Goal: Information Seeking & Learning: Learn about a topic

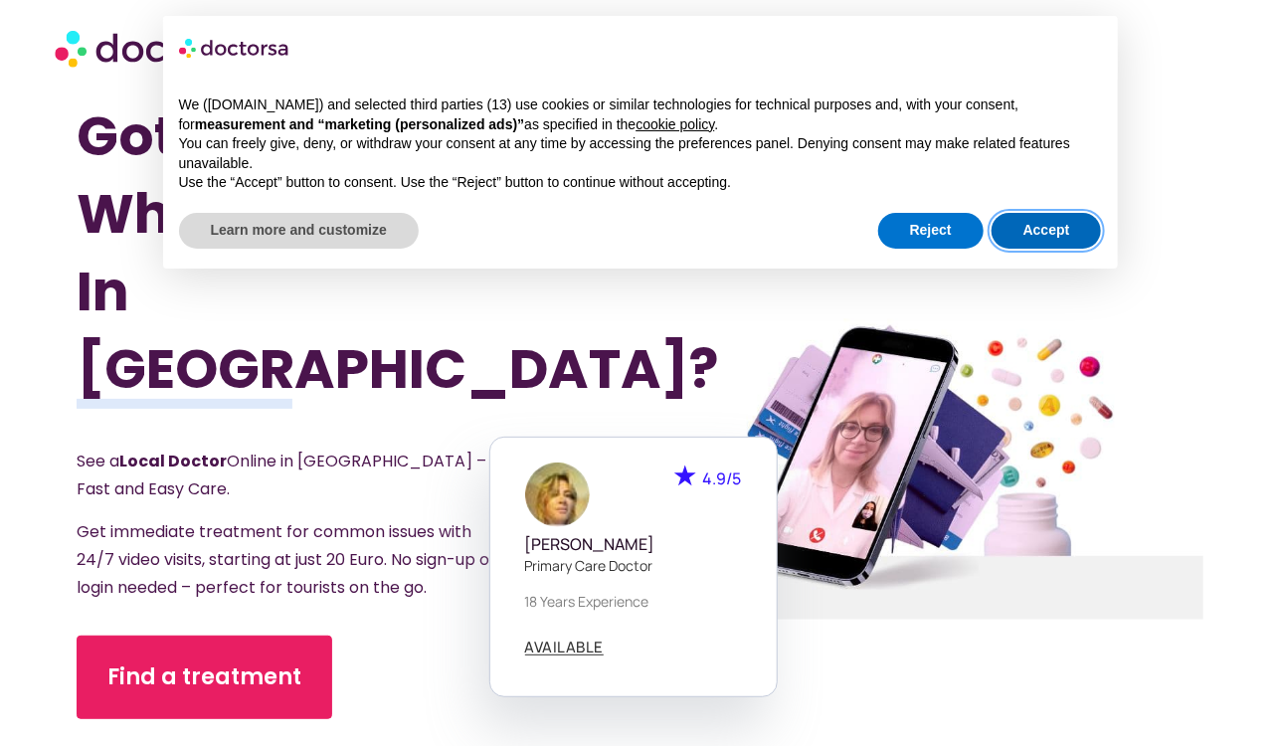
click at [1015, 225] on button "Accept" at bounding box center [1047, 231] width 110 height 36
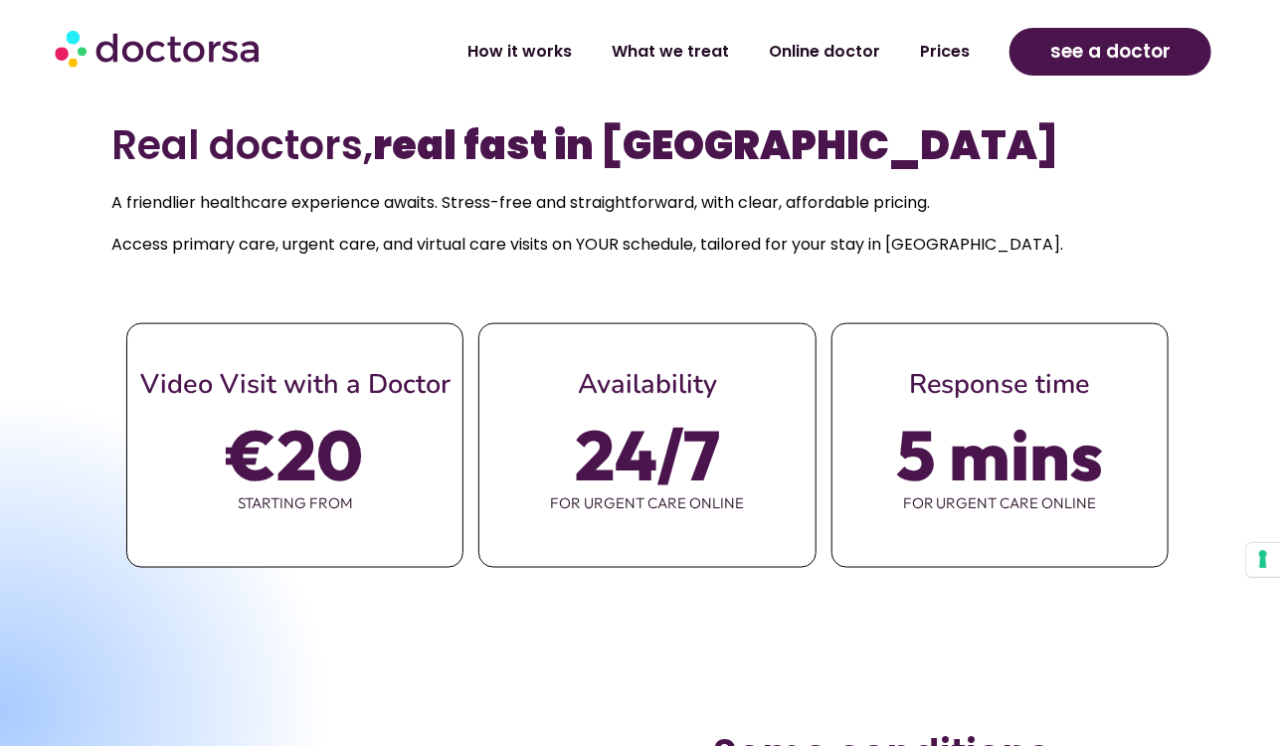
scroll to position [895, 0]
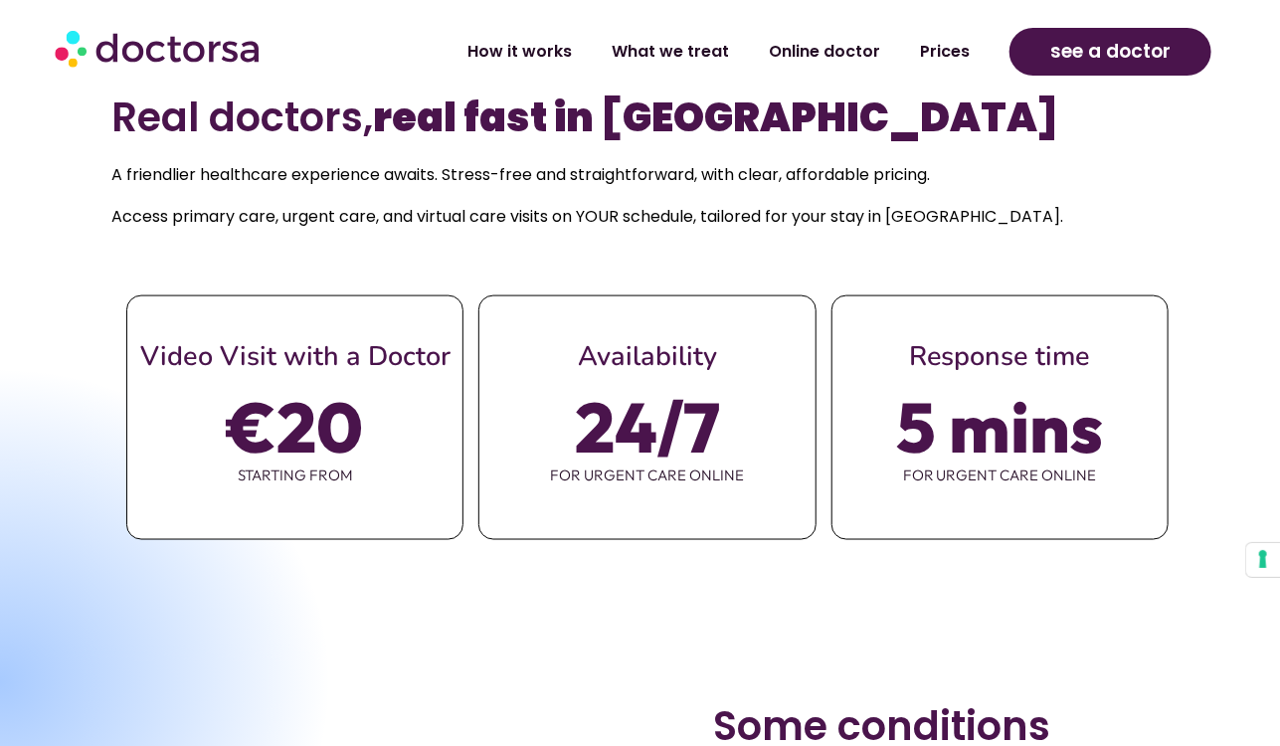
click at [359, 428] on span "€20" at bounding box center [295, 427] width 136 height 56
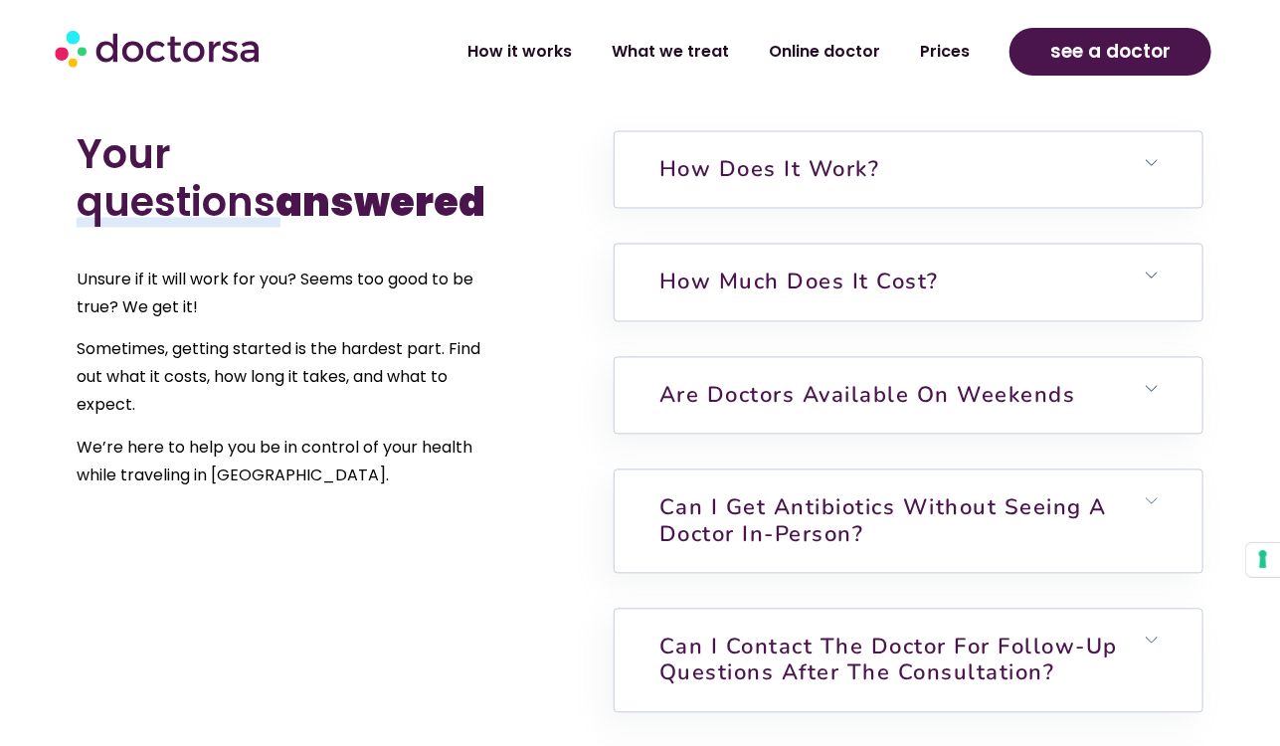
scroll to position [4376, 0]
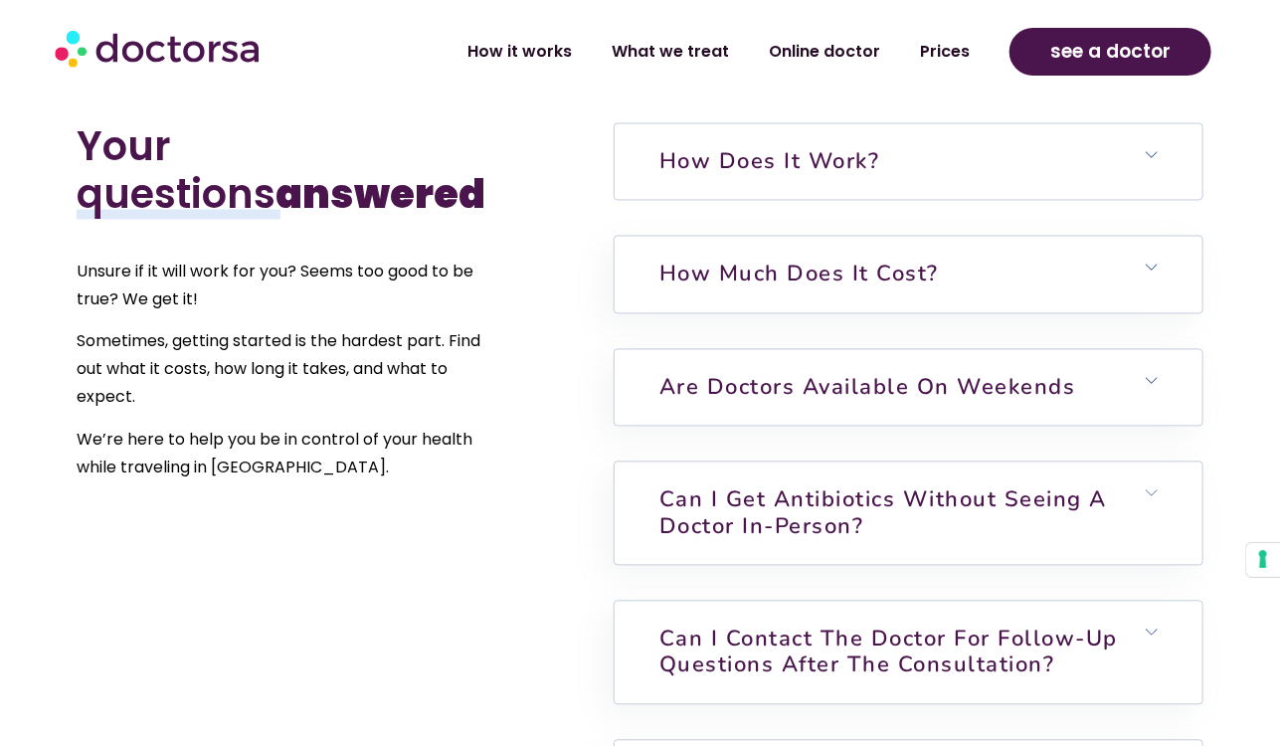
click at [958, 172] on h6 "How does it work?" at bounding box center [909, 162] width 588 height 76
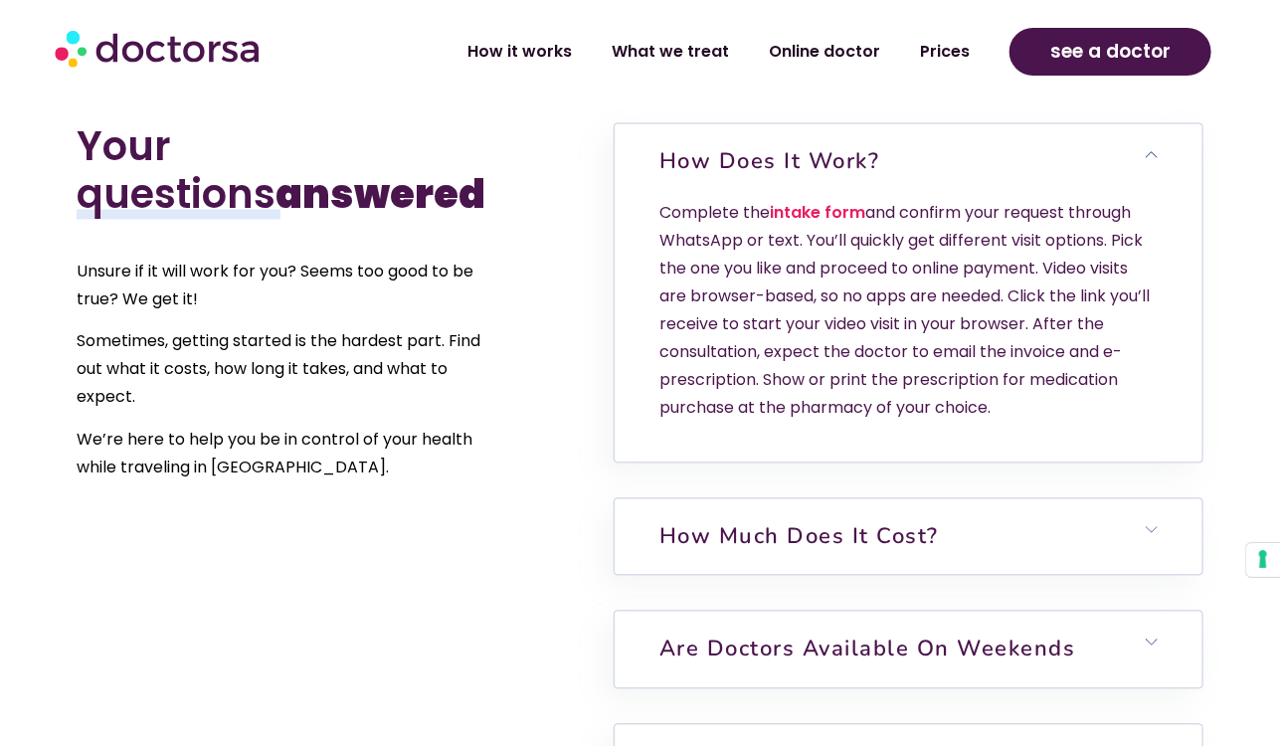
scroll to position [4475, 0]
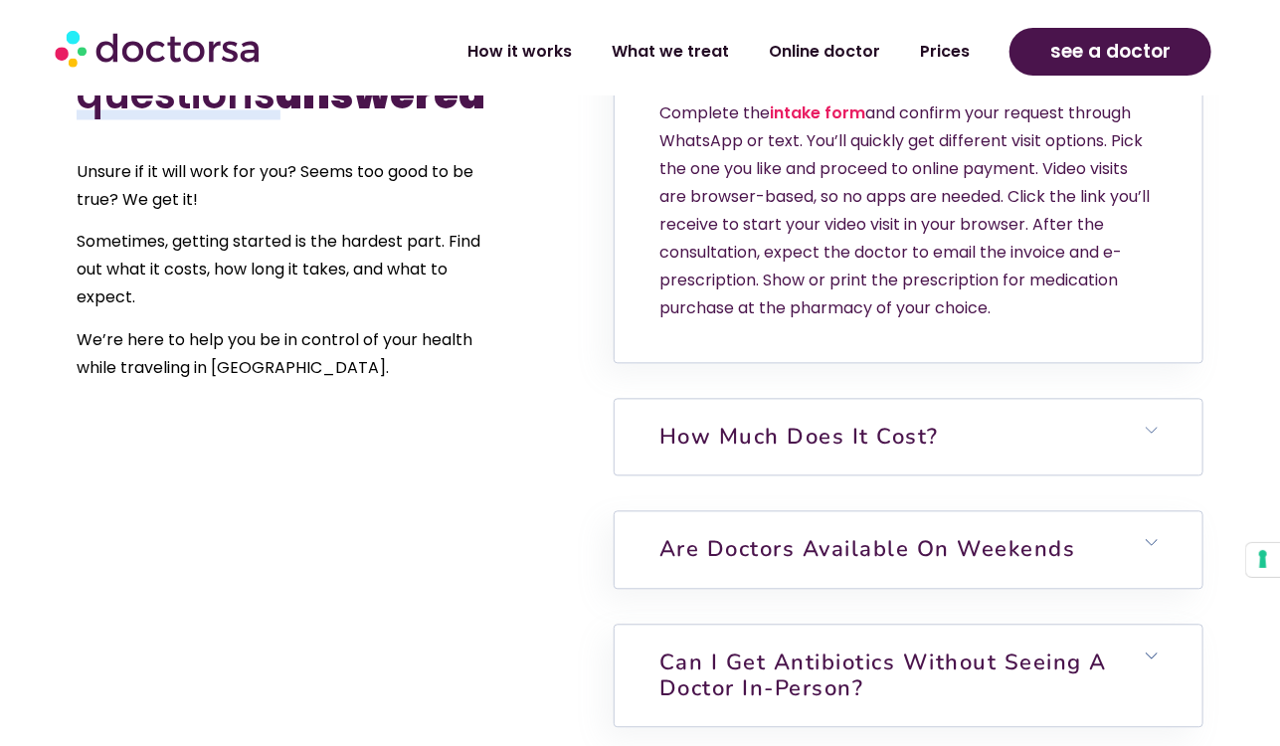
click at [850, 435] on link "How much does it cost?" at bounding box center [798, 438] width 279 height 30
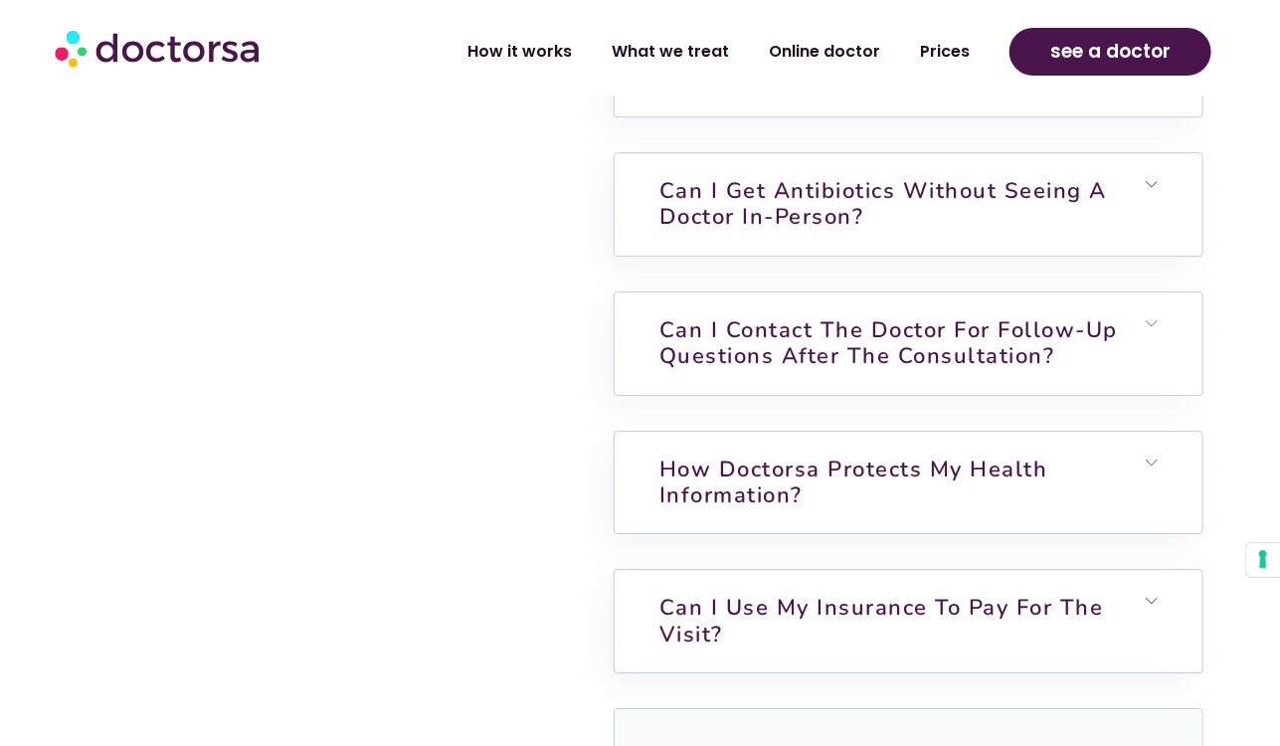
scroll to position [5370, 0]
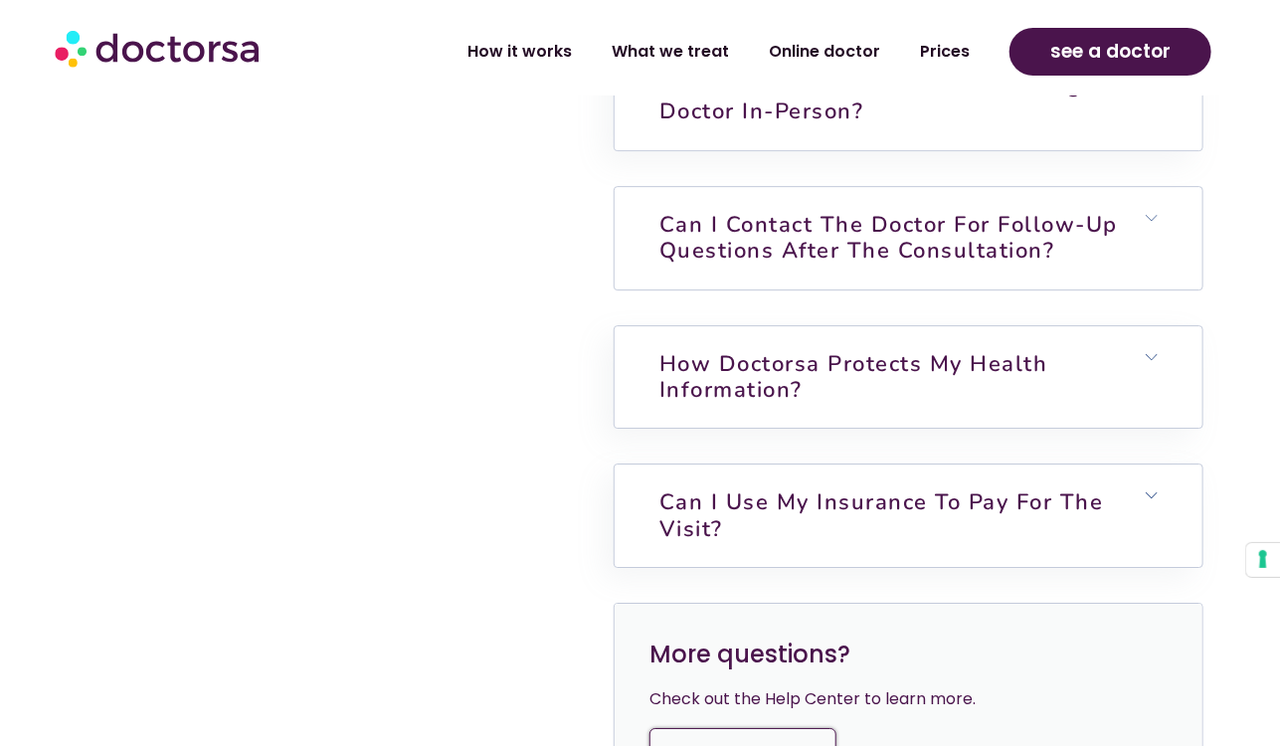
click at [850, 240] on link "Can I contact the doctor for follow-up questions after the consultation?" at bounding box center [888, 238] width 458 height 56
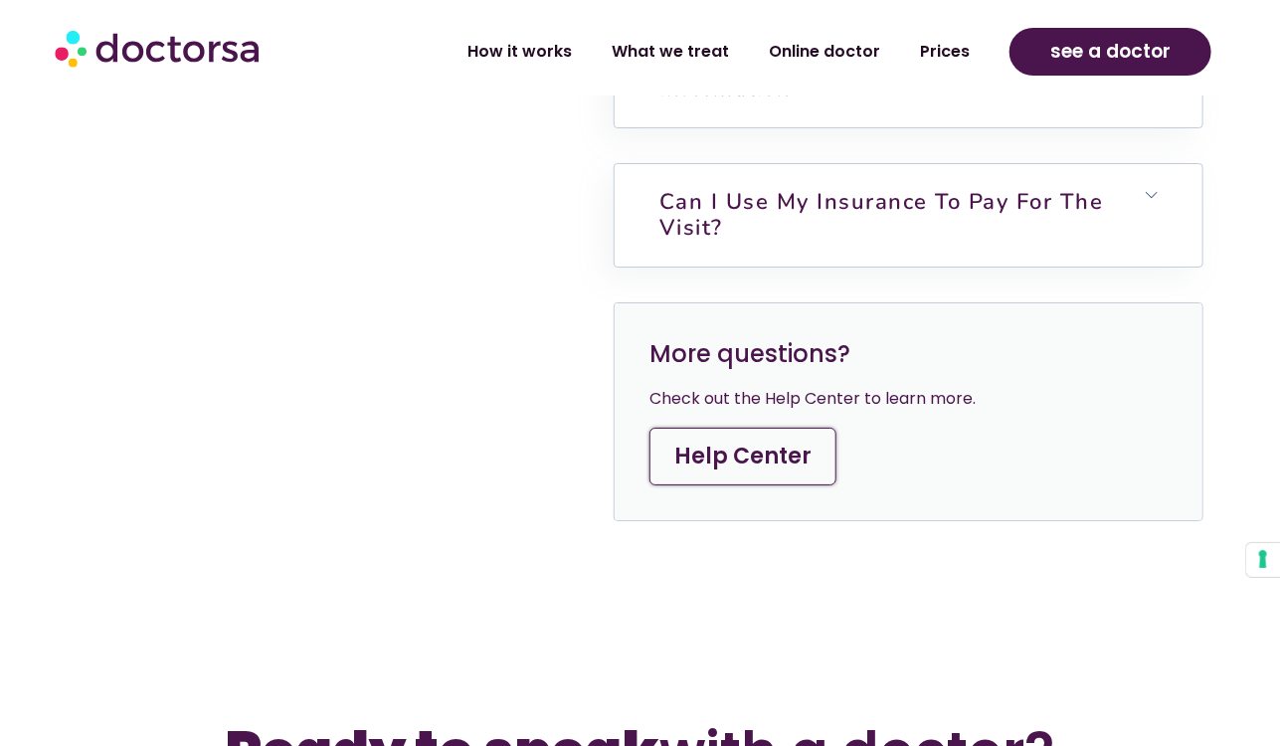
scroll to position [5768, 0]
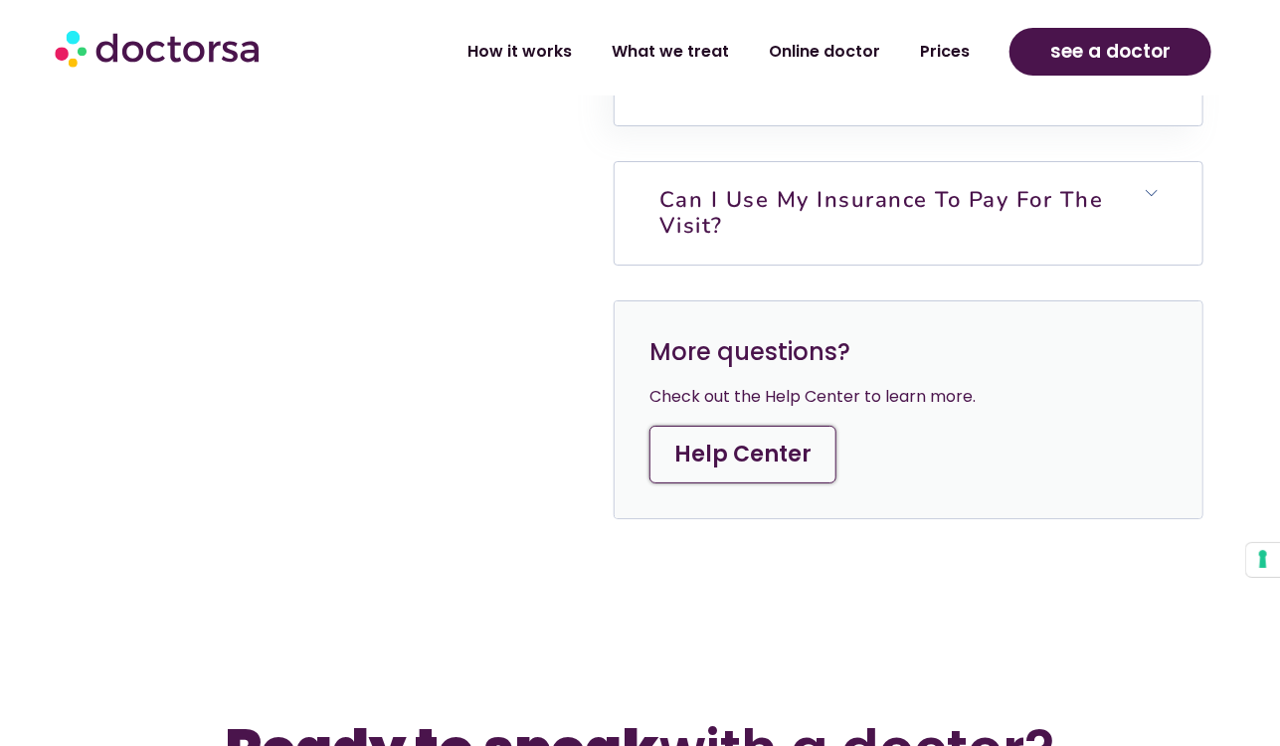
click at [1011, 232] on h6 "Can I use my insurance to pay for the visit?" at bounding box center [909, 213] width 588 height 102
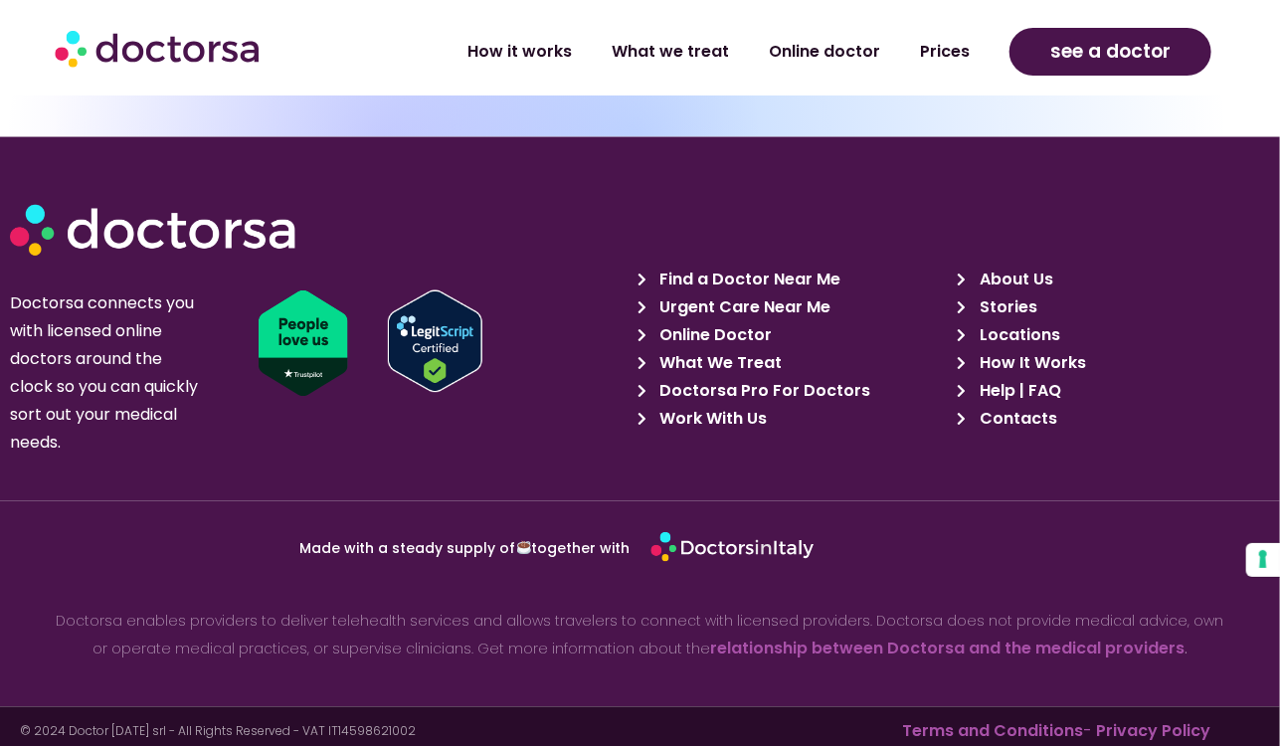
scroll to position [7199, 0]
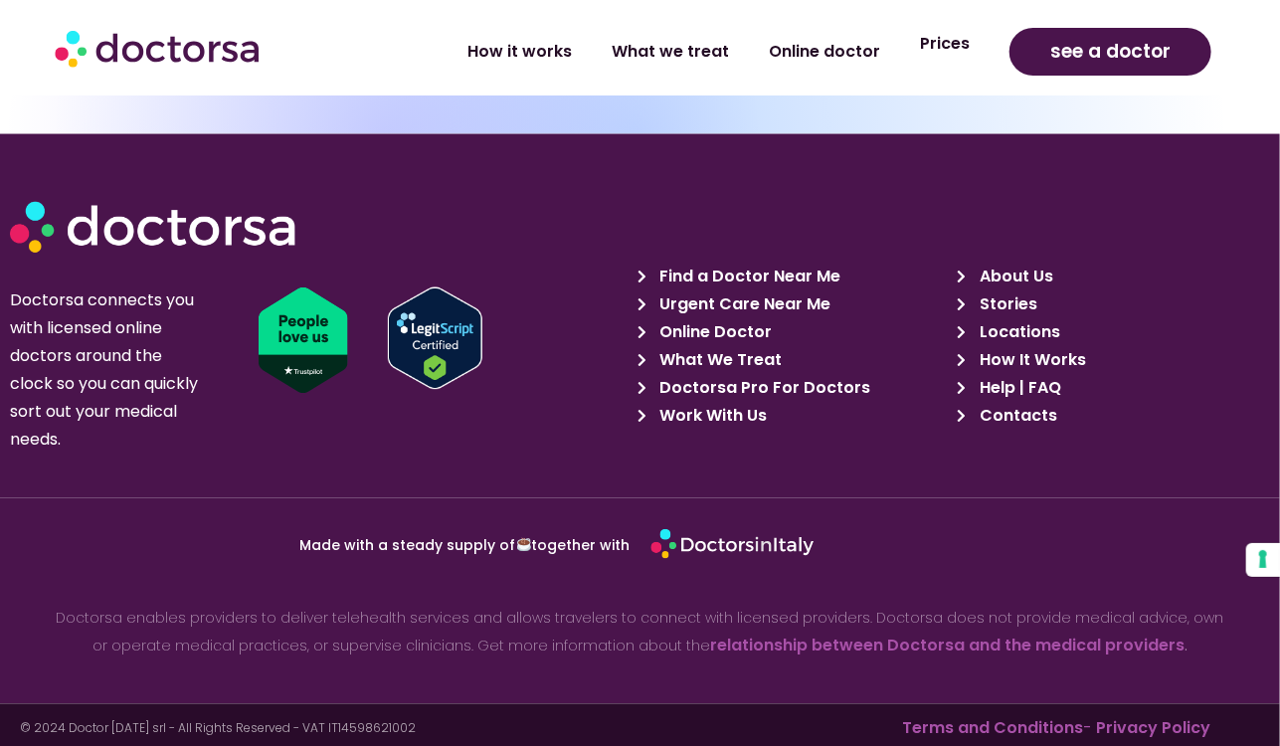
click at [934, 41] on link "Prices" at bounding box center [945, 44] width 90 height 46
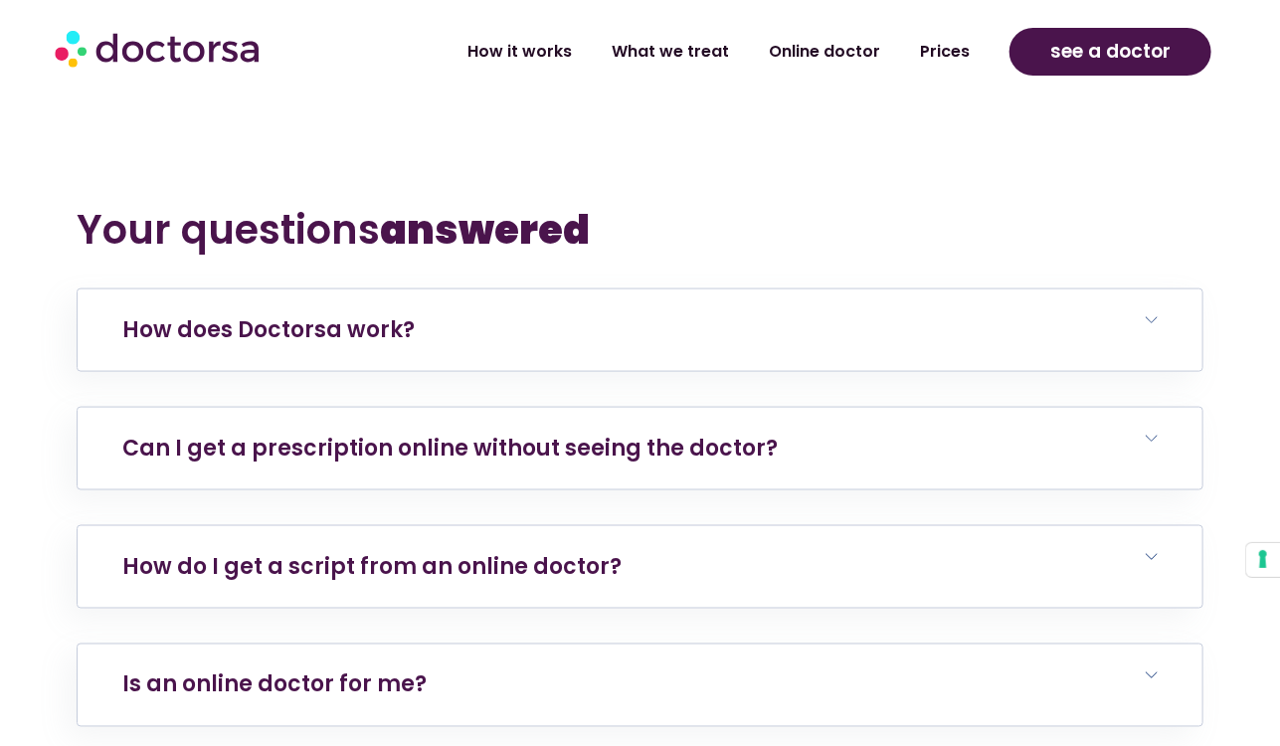
scroll to position [6862, 0]
